Goal: Task Accomplishment & Management: Complete application form

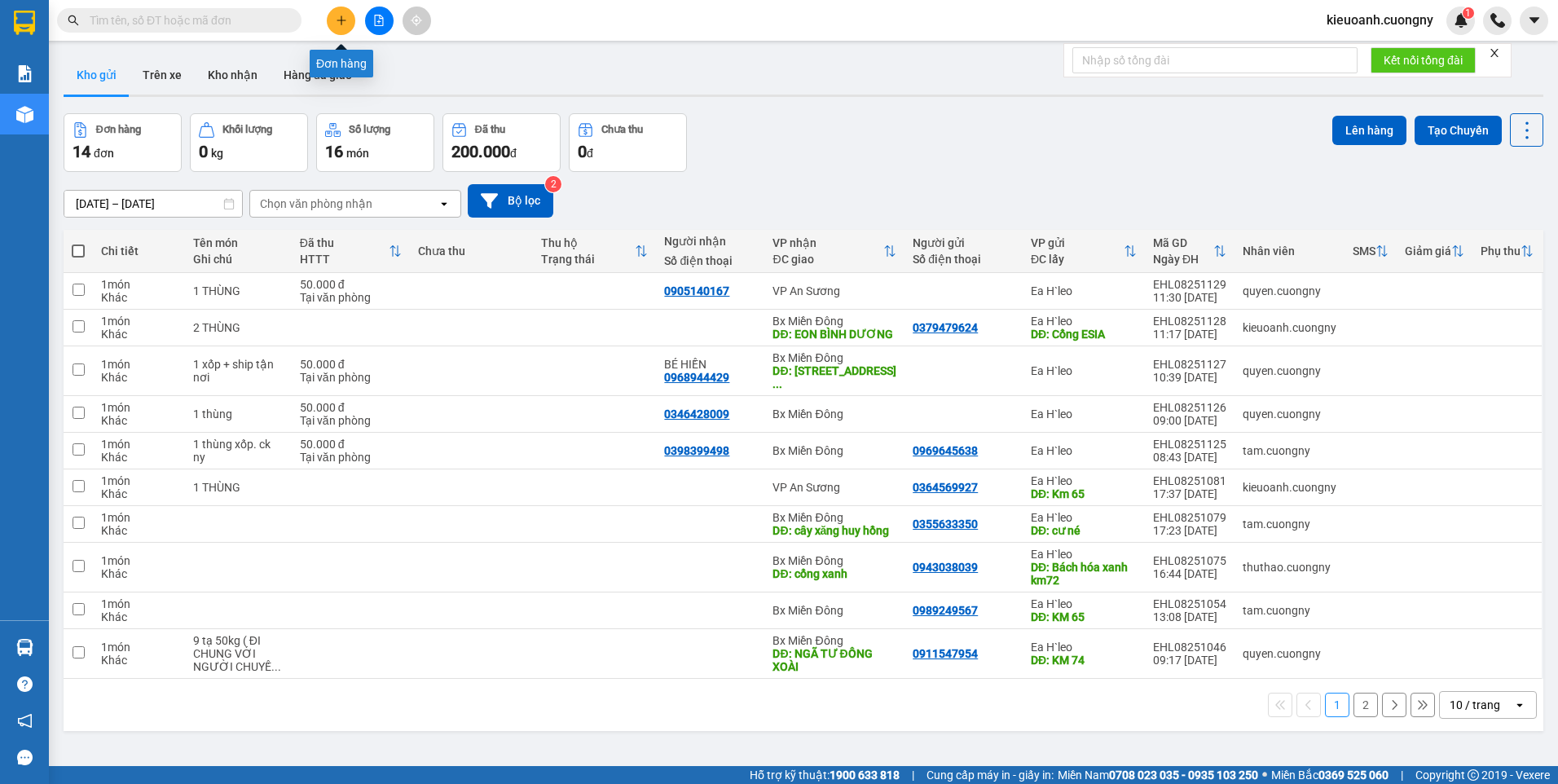
click at [341, 18] on icon "plus" at bounding box center [342, 20] width 12 height 12
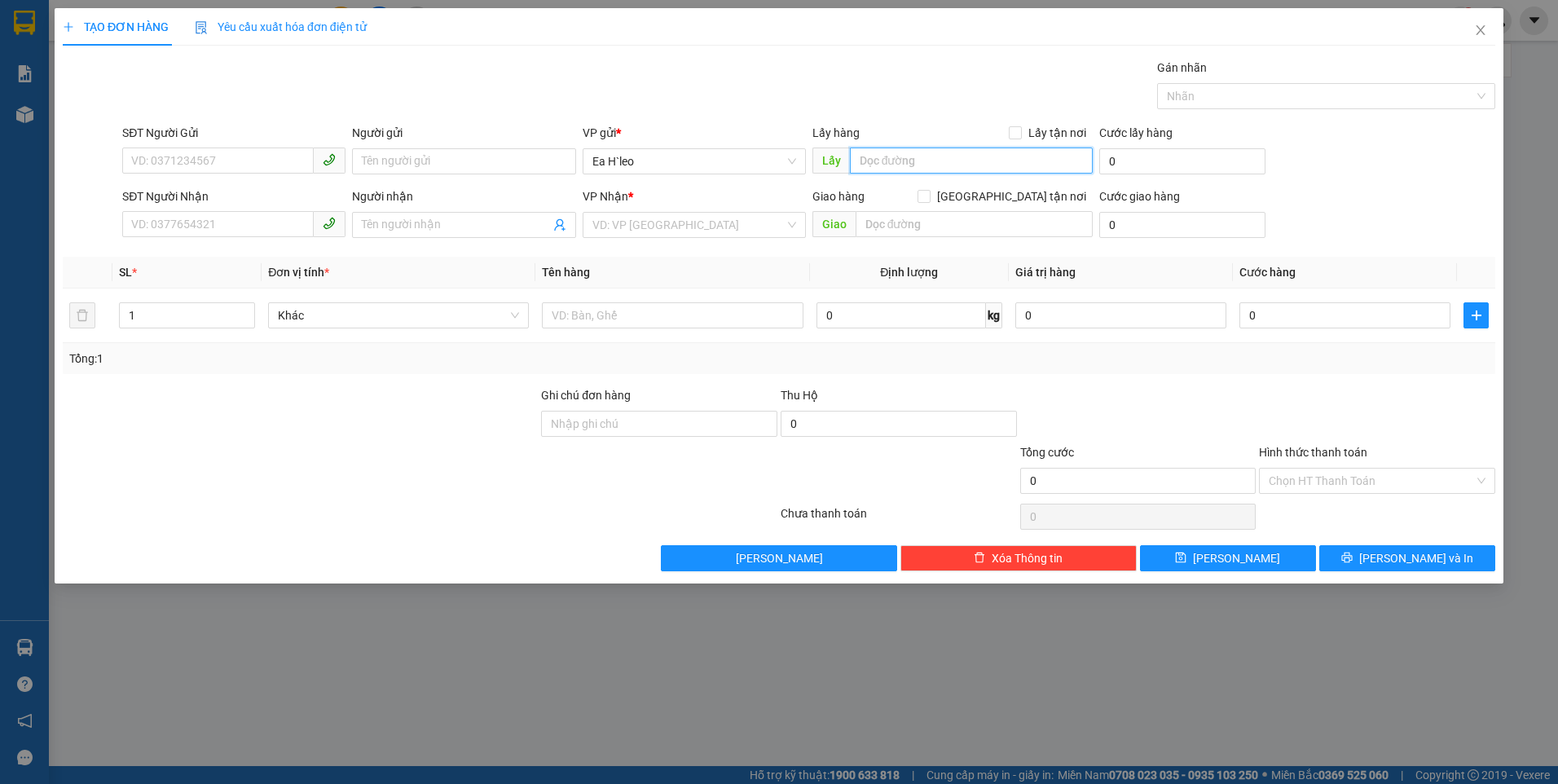
click at [890, 152] on input "text" at bounding box center [972, 160] width 244 height 26
type input "c"
type input "Cư Né"
click at [871, 232] on input "text" at bounding box center [975, 224] width 238 height 26
type input "B"
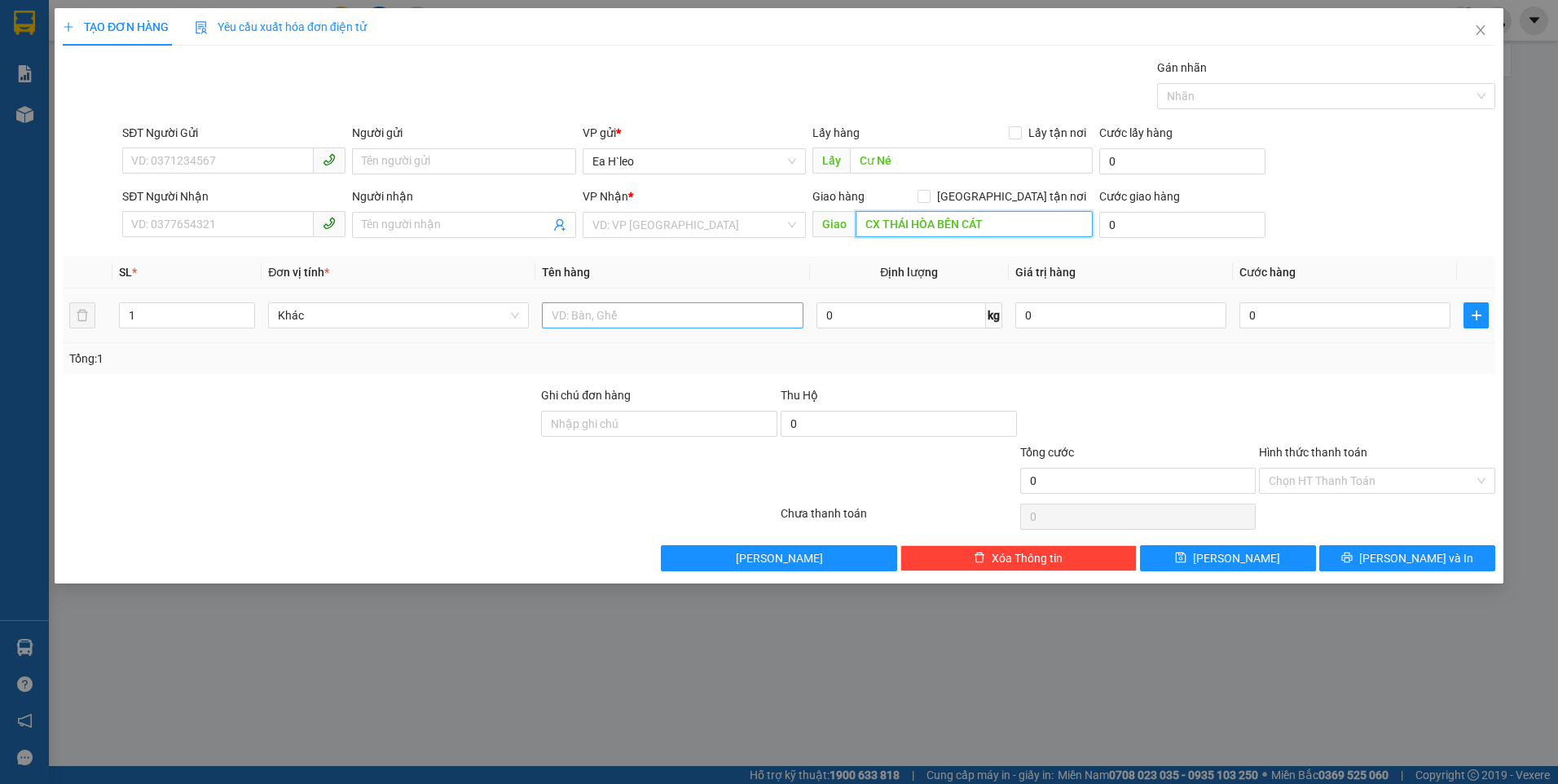
type input "CX THÁI HÒA BẾN CÁT"
click at [708, 319] on input "text" at bounding box center [672, 315] width 260 height 26
click at [554, 316] on input "2 THÙNG" at bounding box center [672, 315] width 260 height 26
type input "1 THÙNG"
click at [283, 157] on input "SĐT Người Gửi" at bounding box center [218, 160] width 192 height 26
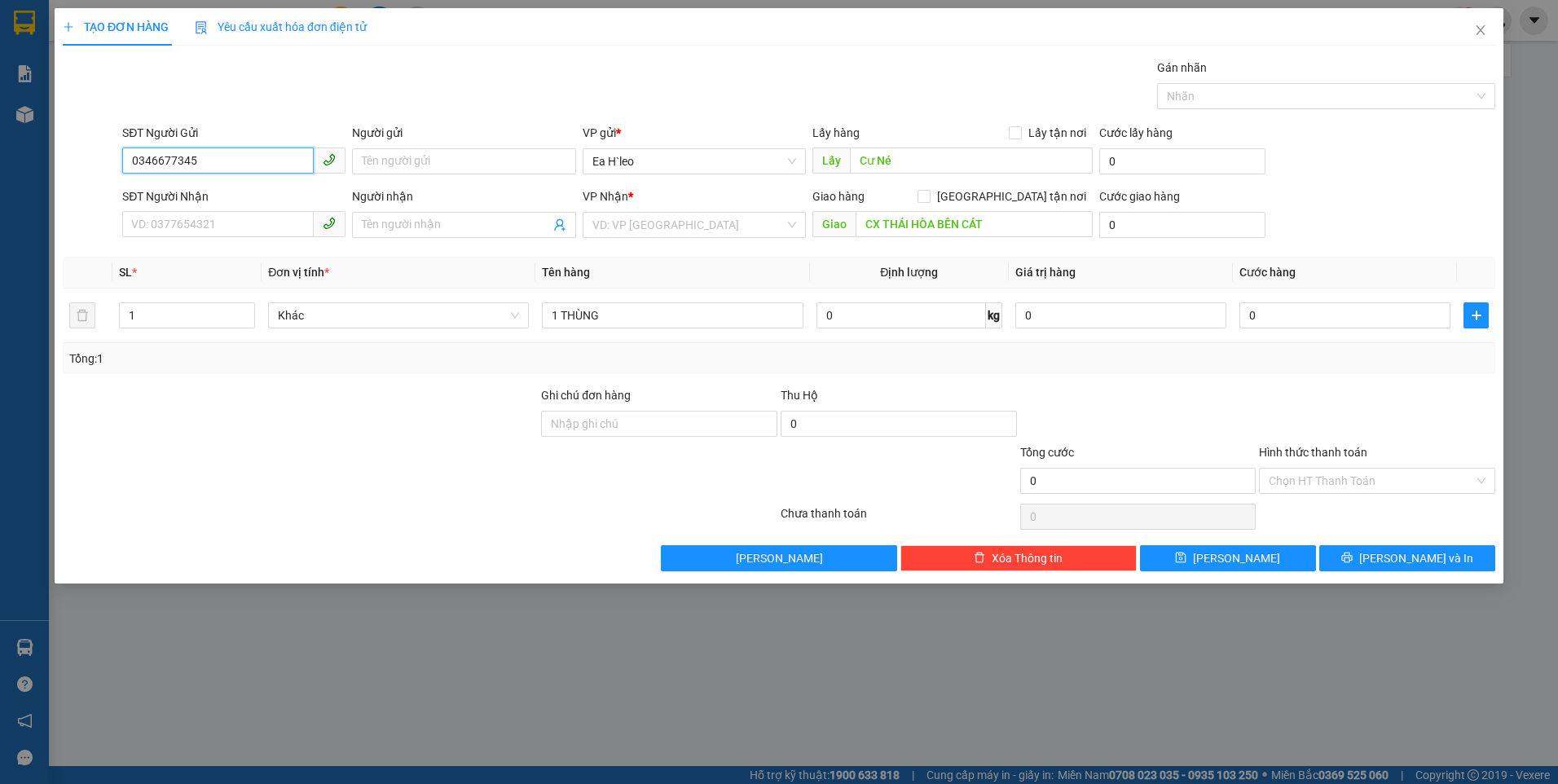
click at [157, 162] on input "0346677345" at bounding box center [218, 160] width 192 height 26
click at [175, 158] on input "0346677345" at bounding box center [218, 160] width 192 height 26
drag, startPoint x: 216, startPoint y: 161, endPoint x: 228, endPoint y: 157, distance: 12.6
click at [217, 161] on input "0346677345" at bounding box center [218, 160] width 192 height 26
type input "0346677345"
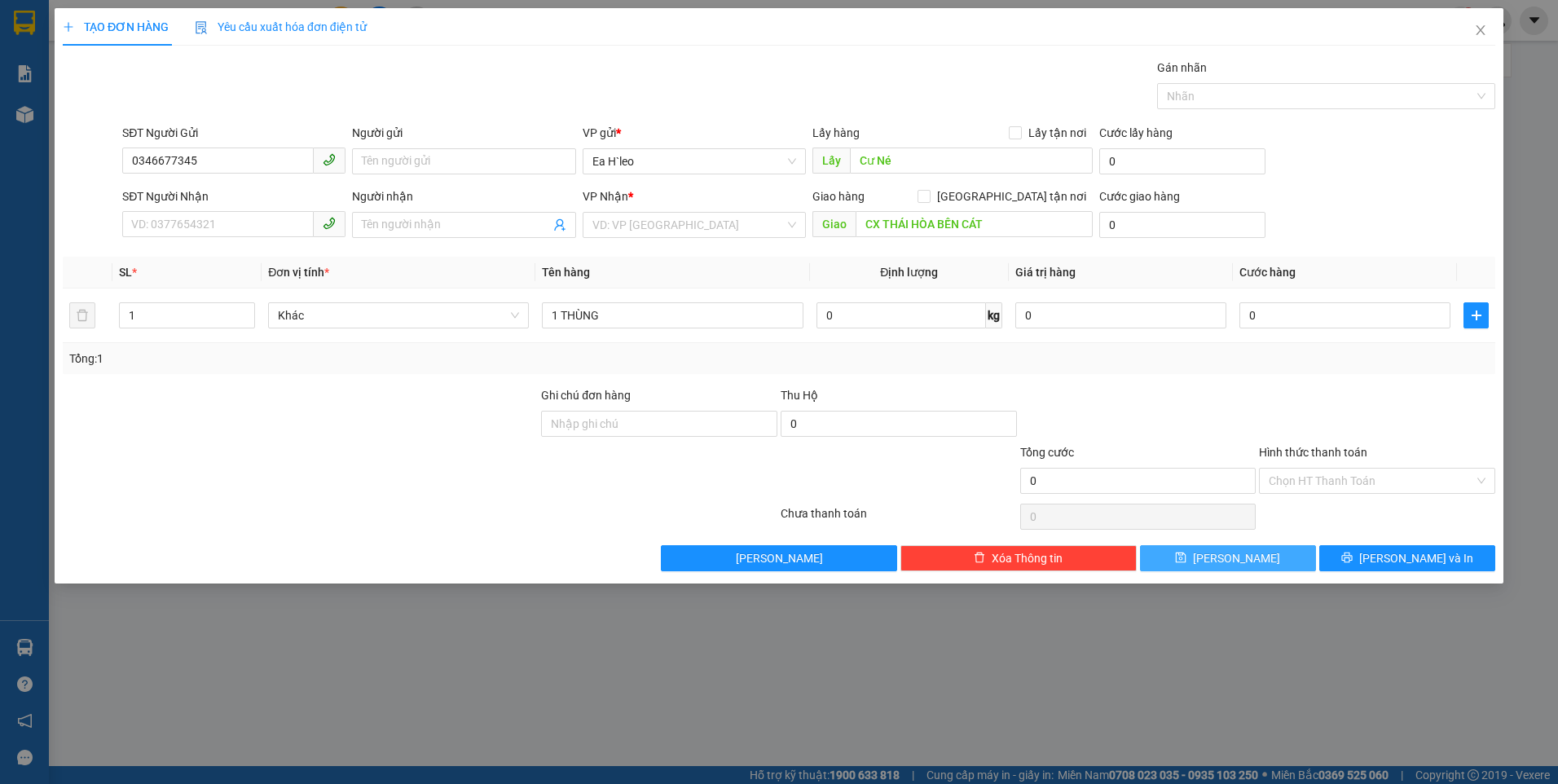
click at [1267, 564] on button "[PERSON_NAME]" at bounding box center [1228, 558] width 176 height 26
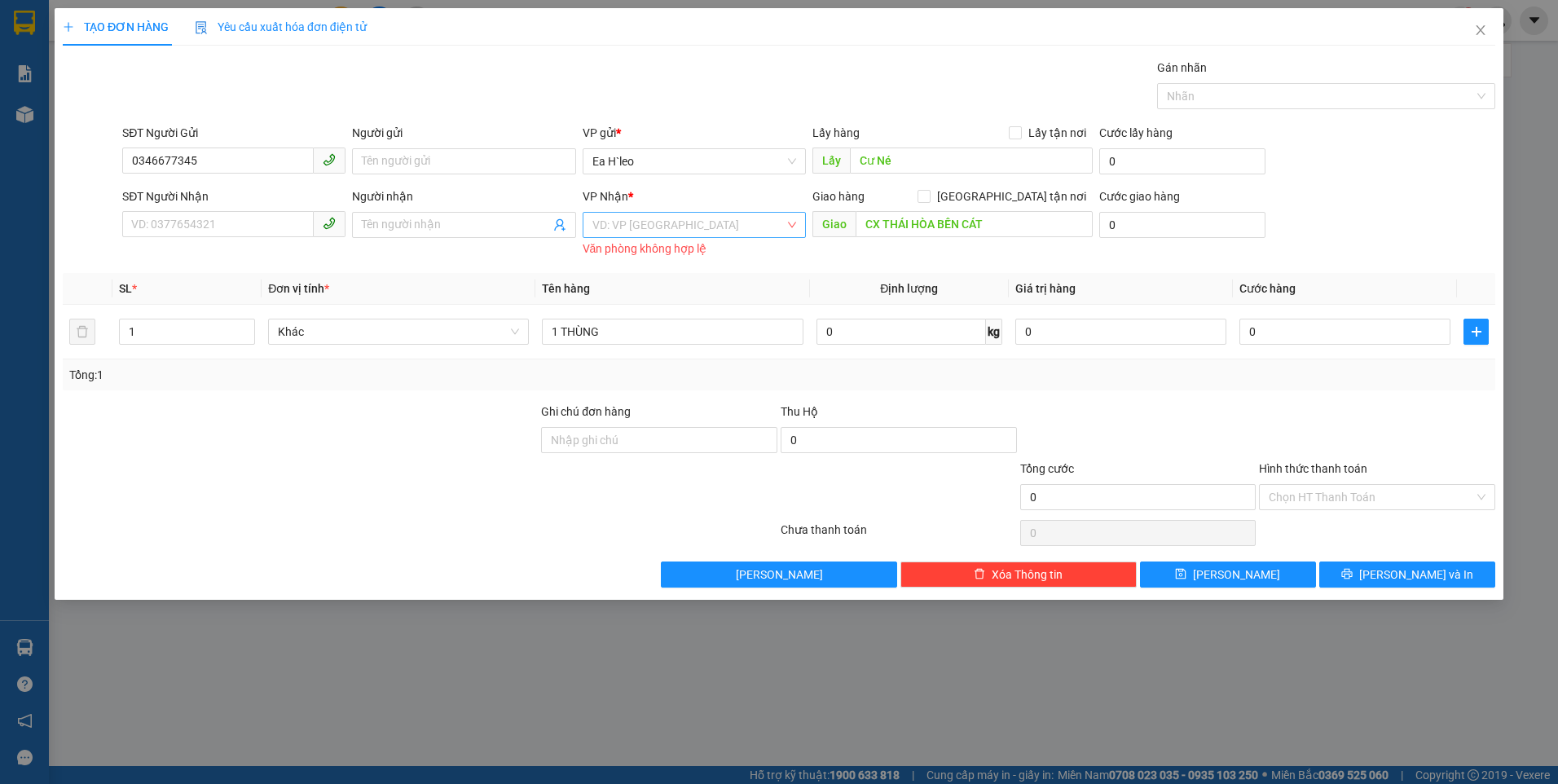
click at [720, 224] on input "search" at bounding box center [688, 225] width 193 height 24
click at [718, 275] on div "Bx Miền Đông" at bounding box center [694, 284] width 203 height 18
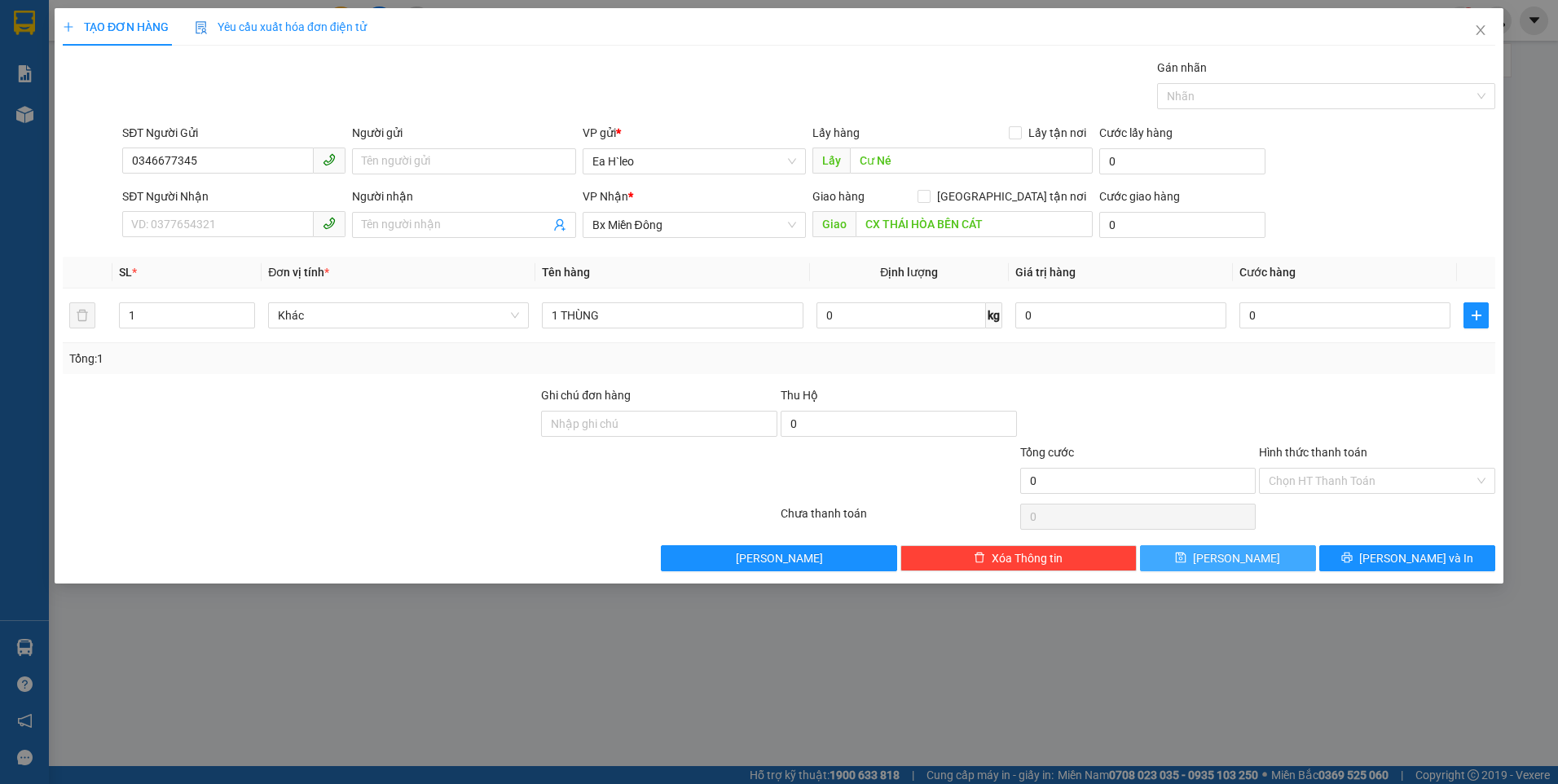
click at [1256, 558] on button "[PERSON_NAME]" at bounding box center [1228, 558] width 176 height 26
click at [1487, 42] on span "Close" at bounding box center [1481, 30] width 46 height 45
